Goal: Task Accomplishment & Management: Manage account settings

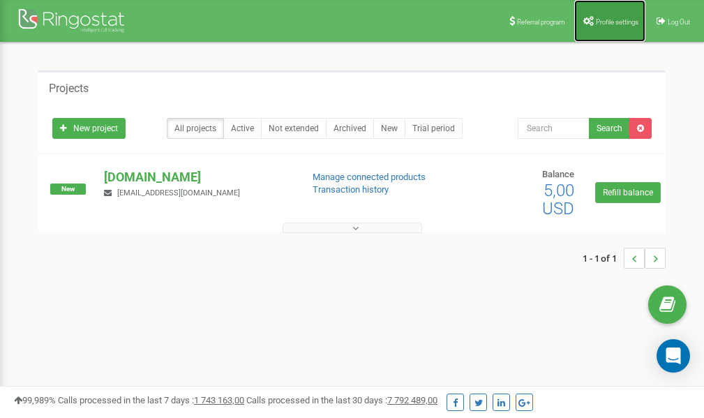
click at [621, 21] on span "Profile settings" at bounding box center [617, 22] width 43 height 8
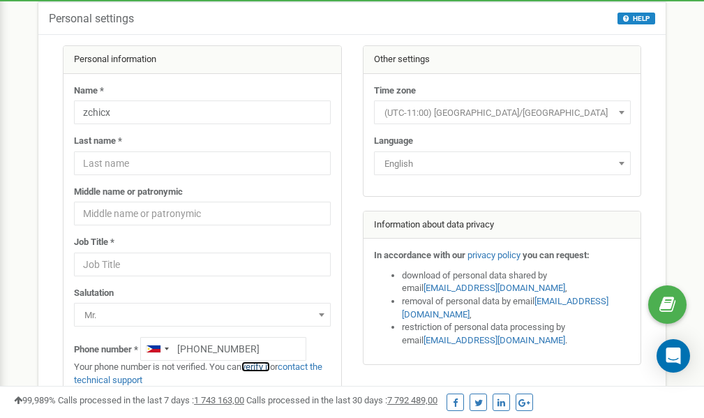
click at [264, 366] on link "verify it" at bounding box center [256, 367] width 29 height 10
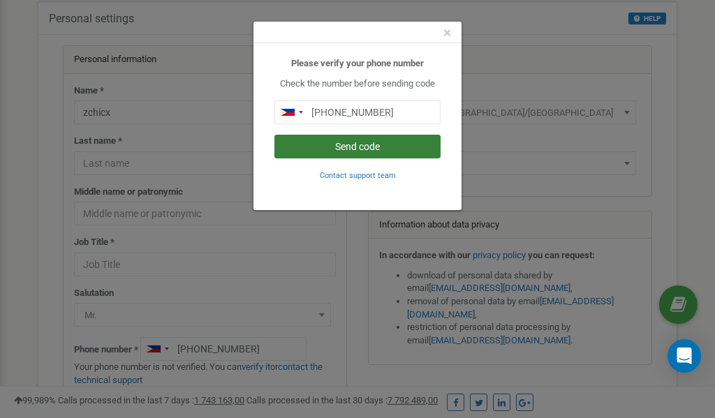
click at [365, 149] on button "Send code" at bounding box center [357, 147] width 166 height 24
